Goal: Transaction & Acquisition: Purchase product/service

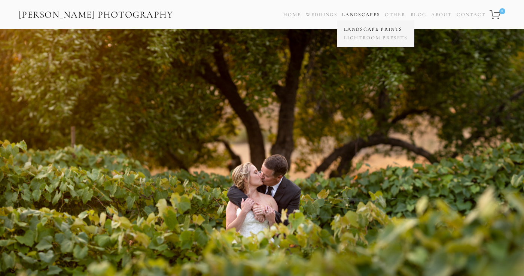
click at [366, 30] on link "Landscape Prints" at bounding box center [375, 29] width 67 height 9
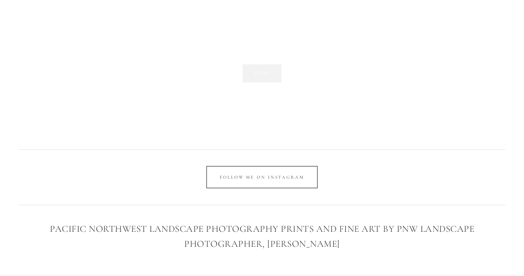
scroll to position [1237, 0]
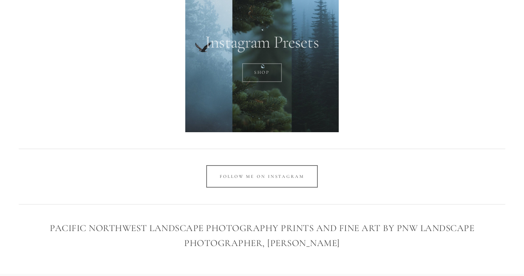
click at [259, 73] on link "SHOP" at bounding box center [262, 72] width 40 height 19
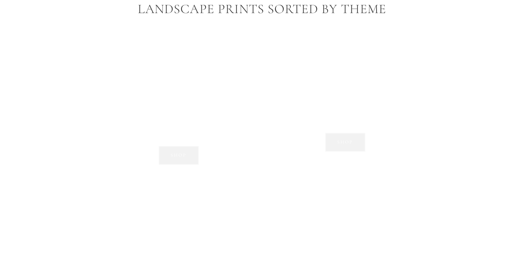
scroll to position [525, 0]
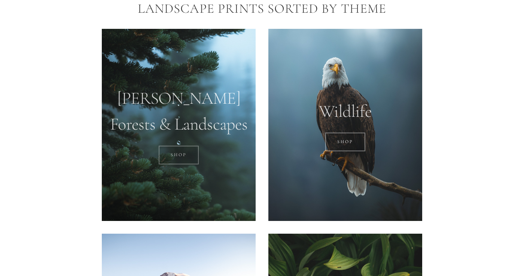
click at [180, 155] on link "SHOP" at bounding box center [179, 155] width 40 height 19
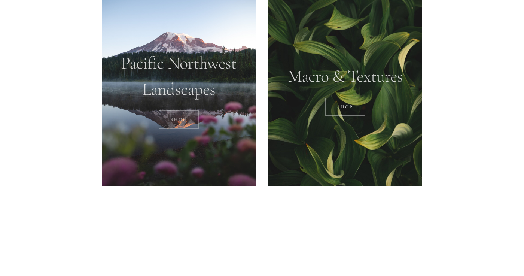
scroll to position [762, 0]
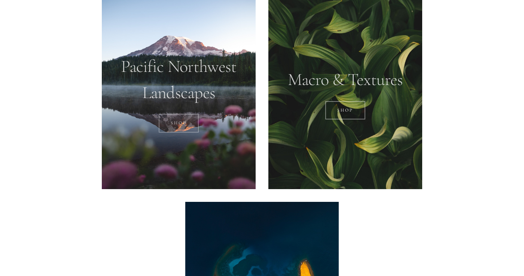
click at [185, 125] on link "SHOP" at bounding box center [179, 123] width 40 height 19
